Goal: Task Accomplishment & Management: Manage account settings

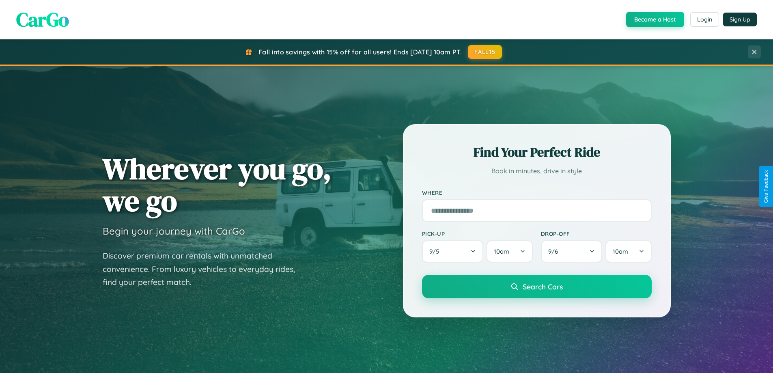
scroll to position [350, 0]
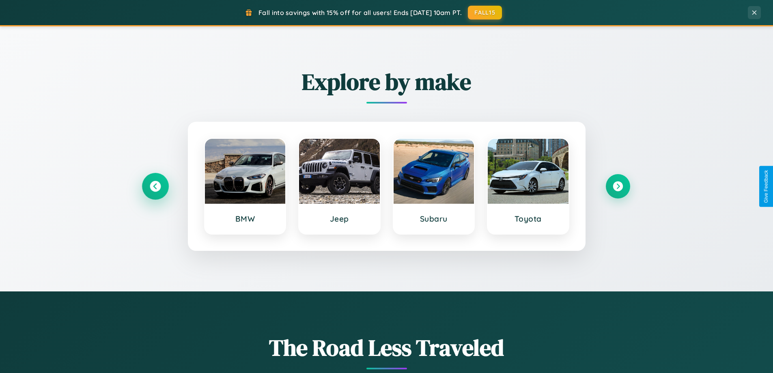
click at [155, 186] on icon at bounding box center [155, 186] width 11 height 11
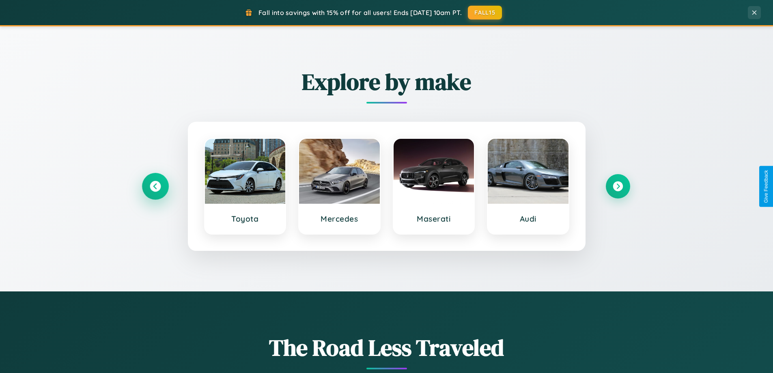
click at [155, 186] on icon at bounding box center [155, 186] width 11 height 11
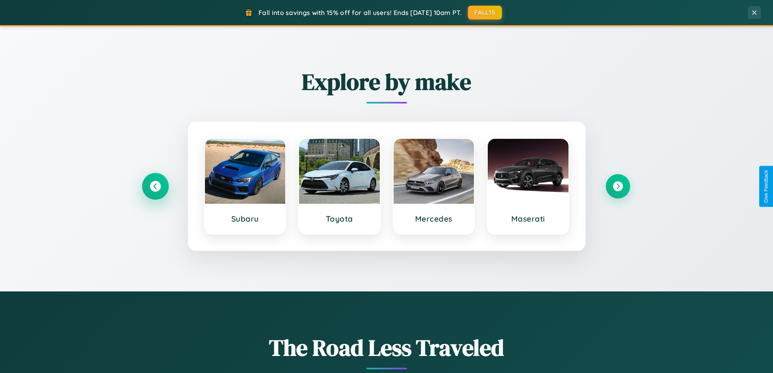
click at [155, 186] on icon at bounding box center [155, 186] width 11 height 11
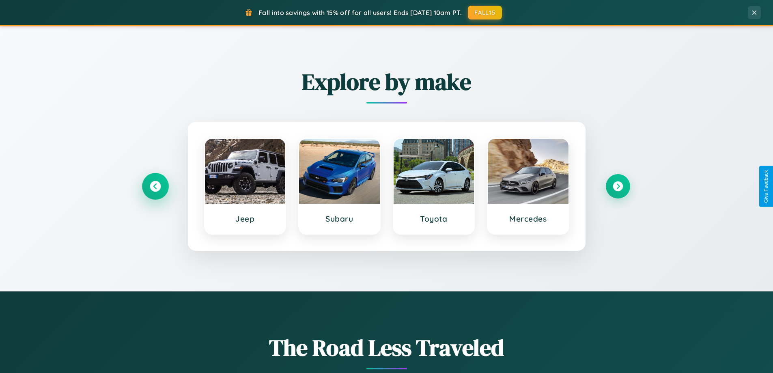
click at [155, 186] on icon at bounding box center [155, 186] width 11 height 11
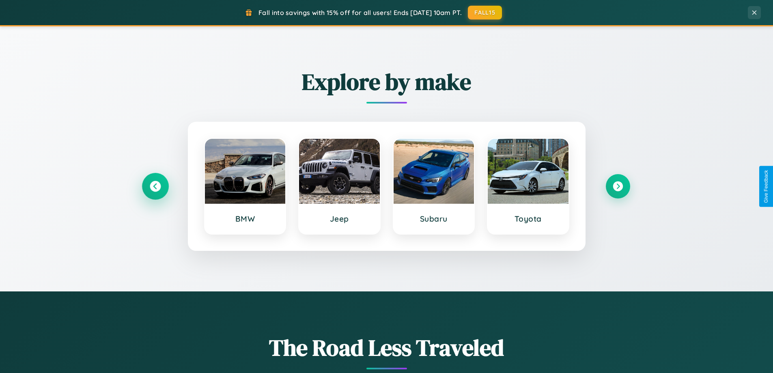
scroll to position [1562, 0]
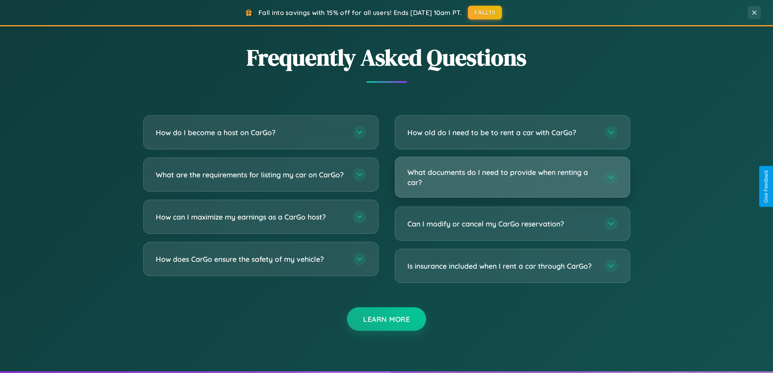
click at [512, 177] on h3 "What documents do I need to provide when renting a car?" at bounding box center [502, 177] width 189 height 20
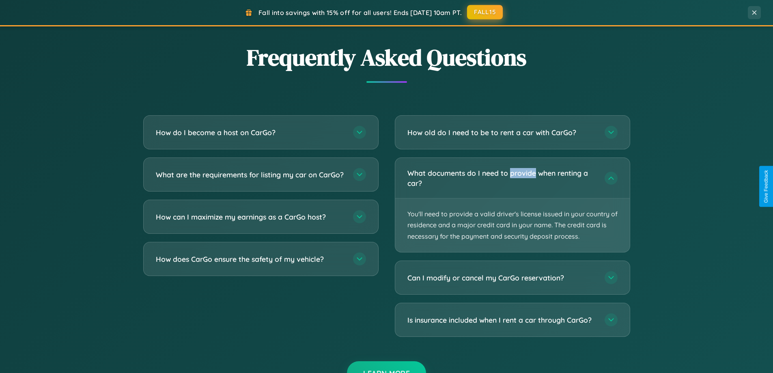
click at [486, 12] on button "FALL15" at bounding box center [485, 12] width 36 height 15
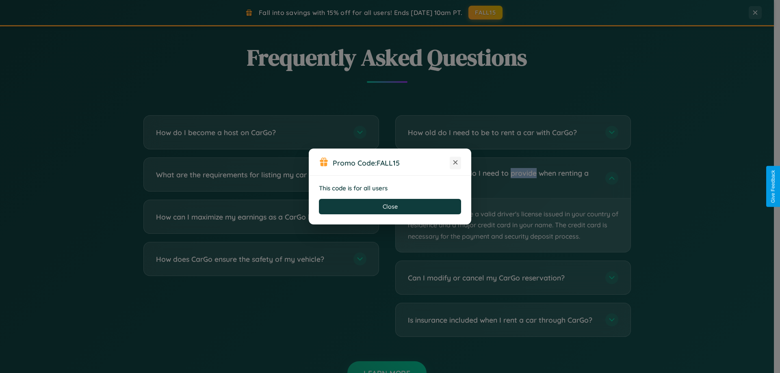
click at [455, 163] on icon at bounding box center [455, 162] width 8 height 8
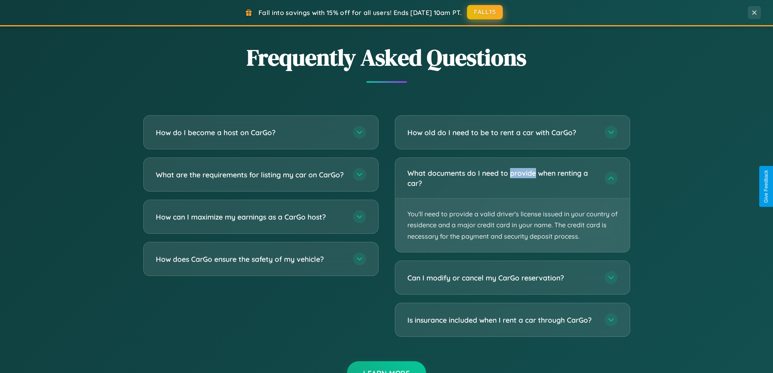
click at [486, 12] on button "FALL15" at bounding box center [485, 12] width 36 height 15
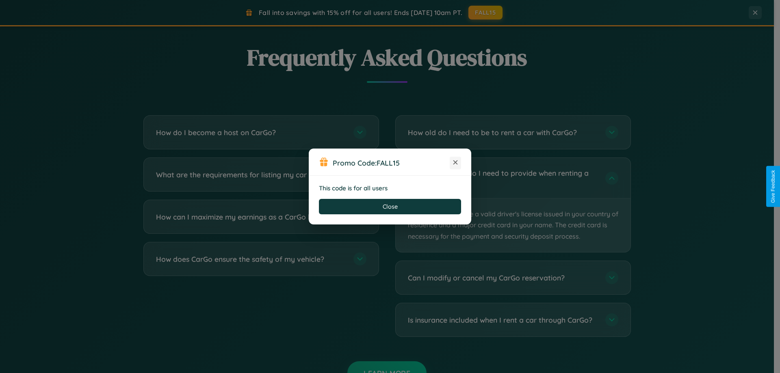
click at [455, 163] on icon at bounding box center [455, 162] width 8 height 8
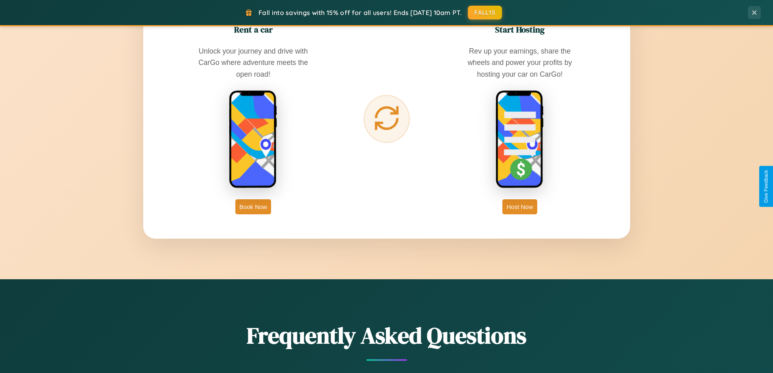
scroll to position [559, 0]
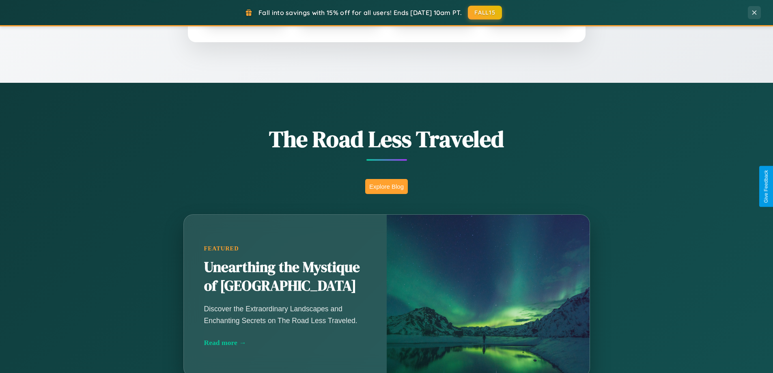
click at [387, 186] on button "Explore Blog" at bounding box center [386, 186] width 43 height 15
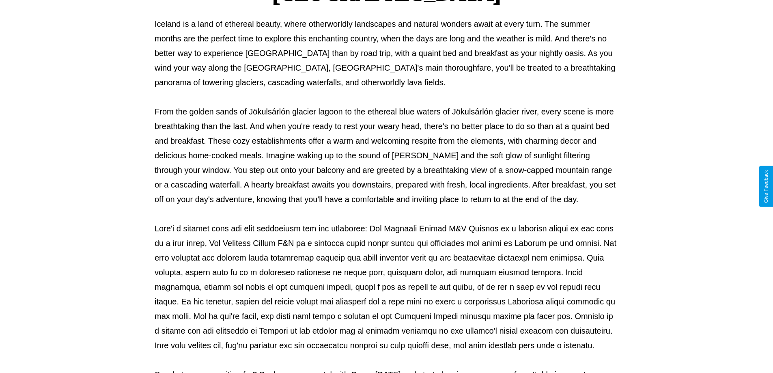
scroll to position [263, 0]
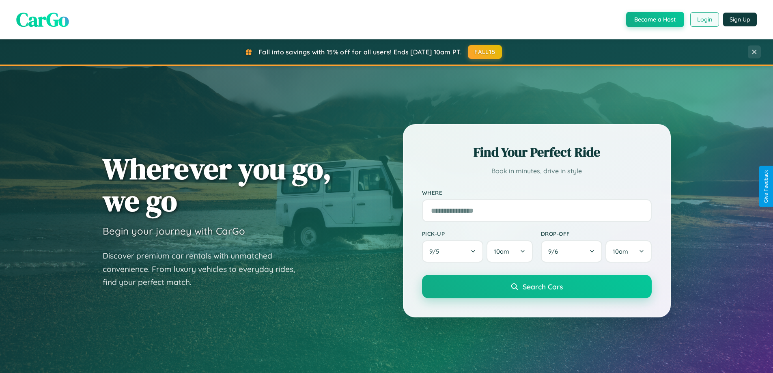
click at [704, 19] on button "Login" at bounding box center [705, 19] width 29 height 15
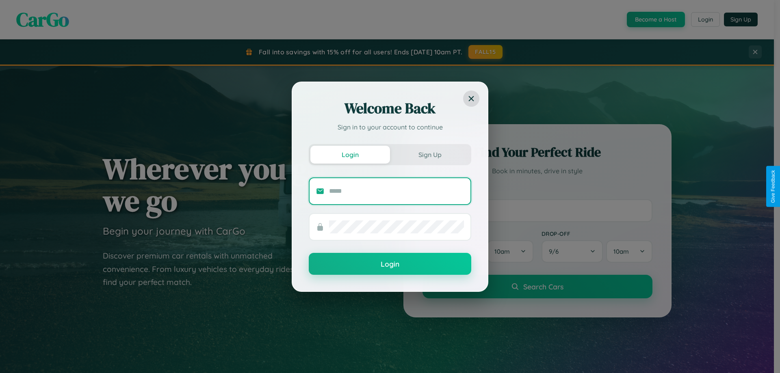
click at [396, 191] on input "text" at bounding box center [396, 191] width 135 height 13
type input "**********"
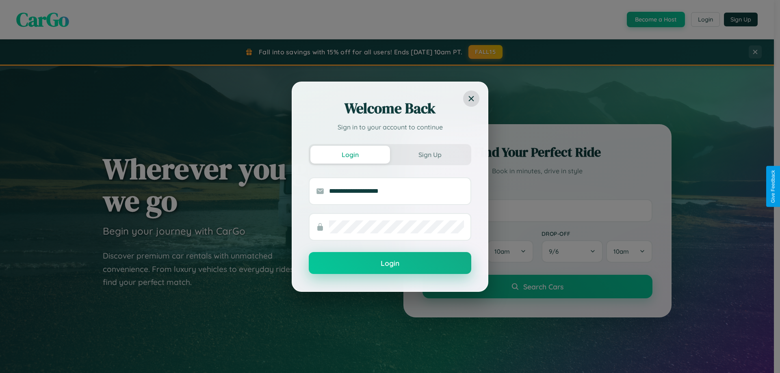
click at [390, 263] on button "Login" at bounding box center [390, 263] width 162 height 22
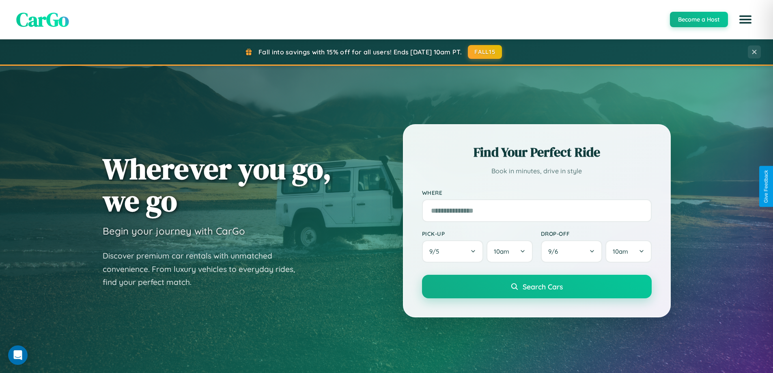
scroll to position [350, 0]
